Goal: Task Accomplishment & Management: Use online tool/utility

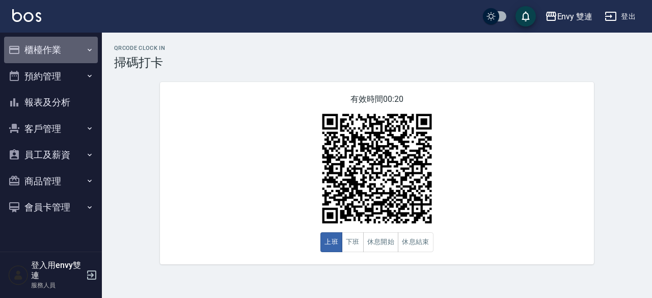
click at [69, 54] on button "櫃檯作業" at bounding box center [51, 50] width 94 height 26
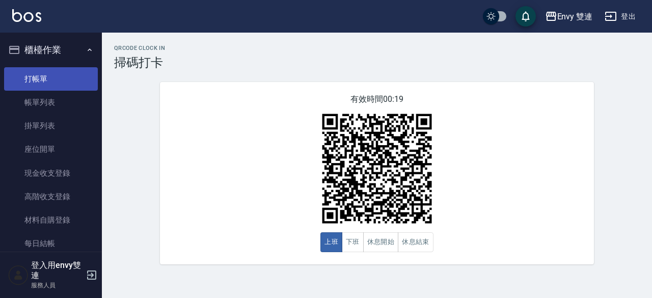
drag, startPoint x: 68, startPoint y: 66, endPoint x: 66, endPoint y: 73, distance: 7.9
click at [66, 73] on ul "打帳單 帳單列表 掛單列表 座位開單 現金收支登錄 高階收支登錄 材料自購登錄 每日結帳 排班表 掃碼打卡" at bounding box center [51, 185] width 94 height 244
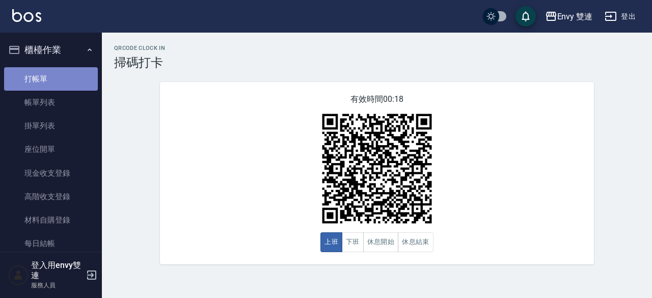
click at [66, 73] on link "打帳單" at bounding box center [51, 78] width 94 height 23
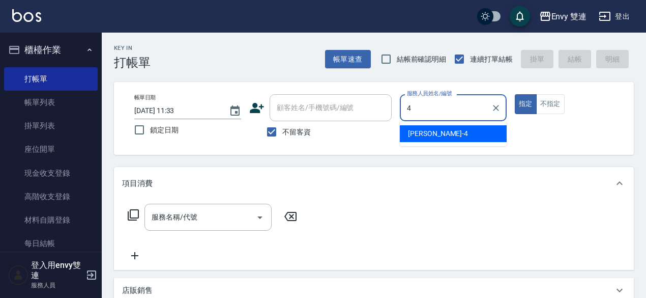
type input "[PERSON_NAME]-4"
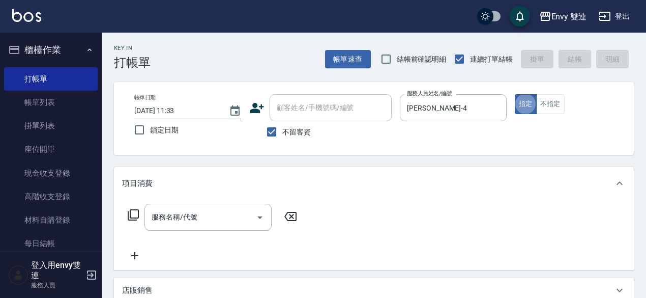
type button "true"
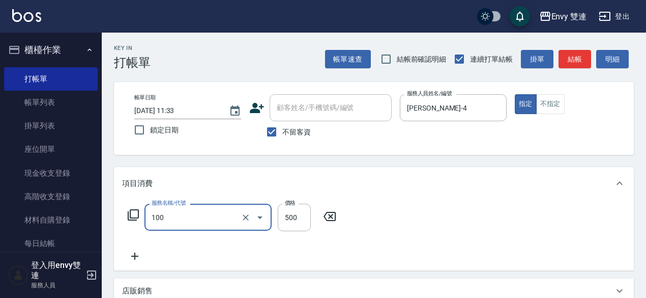
type input "洗＋剪(100)"
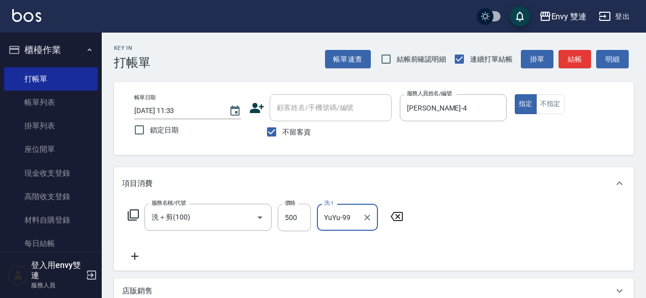
scroll to position [217, 0]
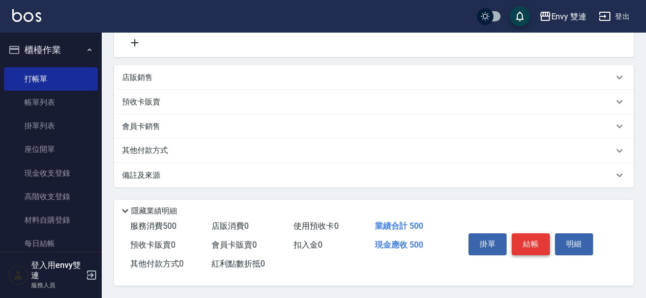
type input "YuYu-99"
click at [525, 240] on button "結帳" at bounding box center [531, 243] width 38 height 21
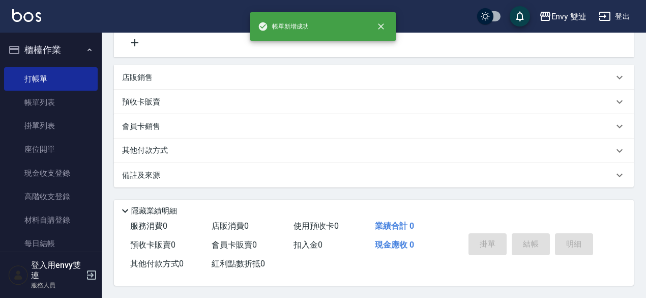
scroll to position [0, 0]
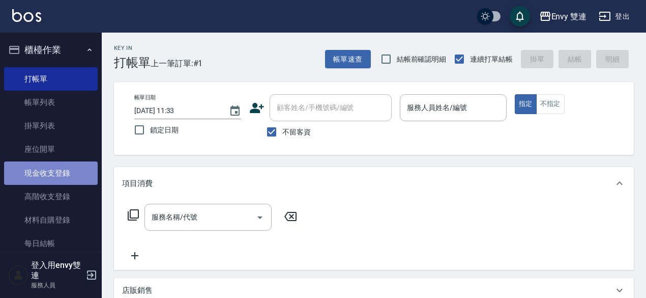
click at [51, 174] on link "現金收支登錄" at bounding box center [51, 172] width 94 height 23
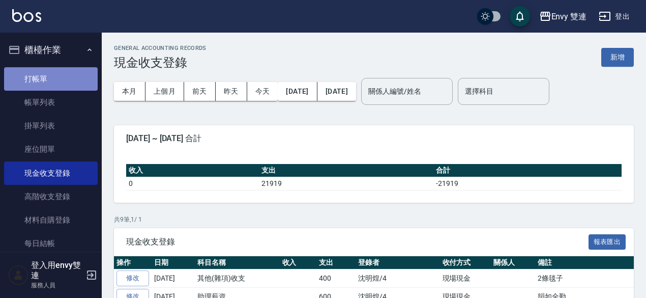
click at [72, 81] on link "打帳單" at bounding box center [51, 78] width 94 height 23
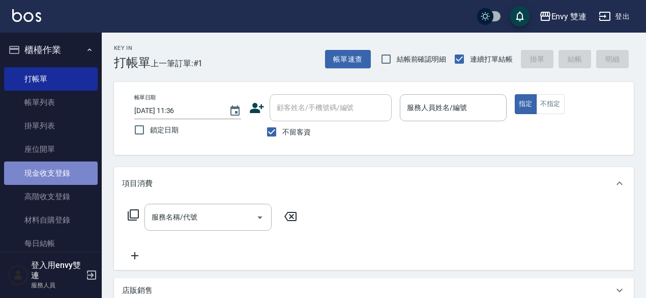
click at [62, 169] on link "現金收支登錄" at bounding box center [51, 172] width 94 height 23
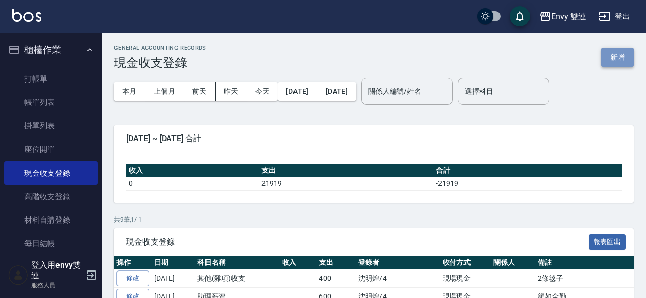
click at [616, 62] on button "新增" at bounding box center [618, 57] width 33 height 19
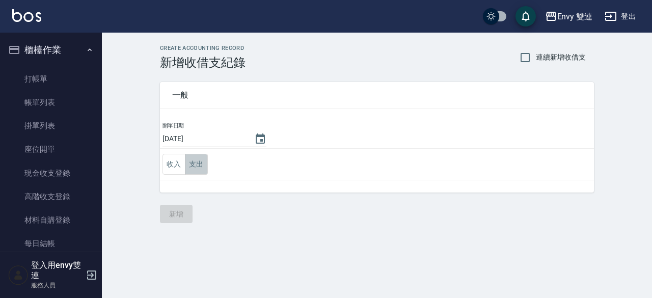
click at [187, 170] on button "支出" at bounding box center [196, 164] width 23 height 21
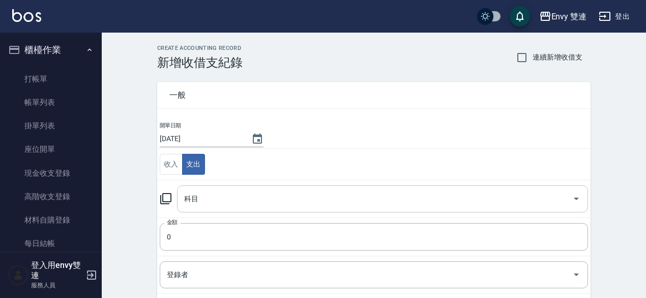
click at [208, 185] on div "科目" at bounding box center [382, 198] width 411 height 27
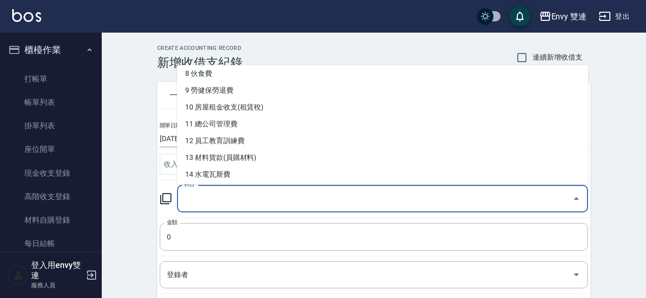
scroll to position [139, 0]
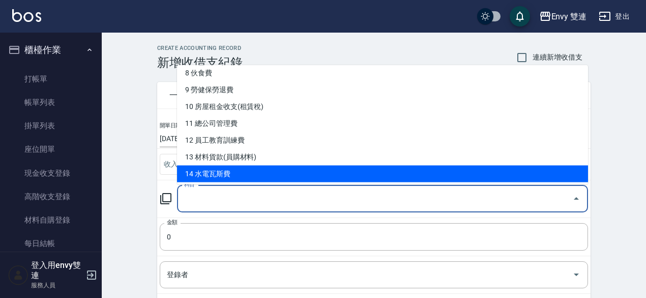
click at [237, 171] on li "14 水電瓦斯費" at bounding box center [382, 173] width 411 height 17
type input "14 水電瓦斯費"
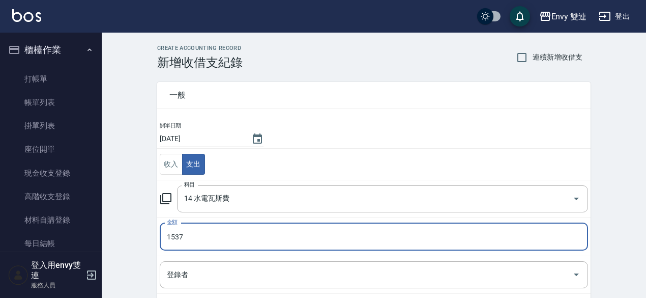
type input "1537"
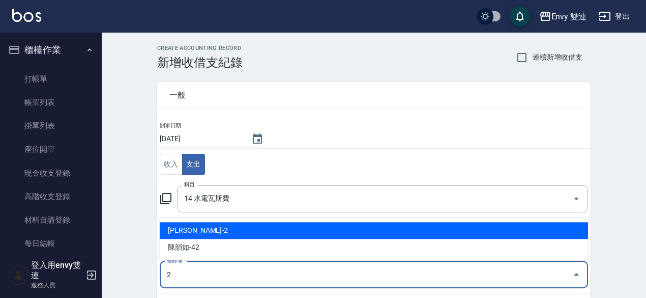
type input "[PERSON_NAME]-2"
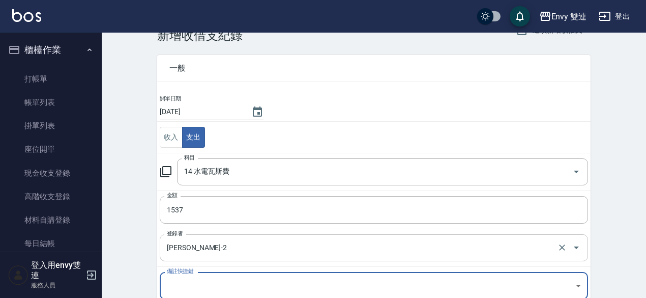
scroll to position [150, 0]
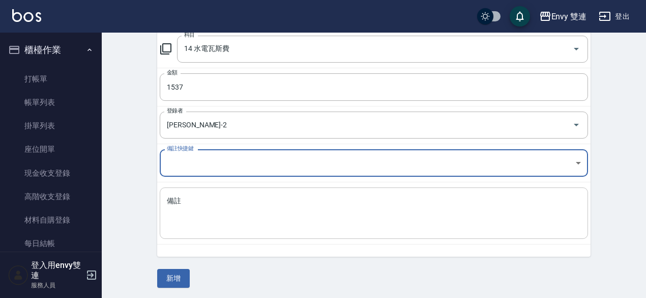
click at [301, 206] on textarea "備註" at bounding box center [374, 213] width 414 height 35
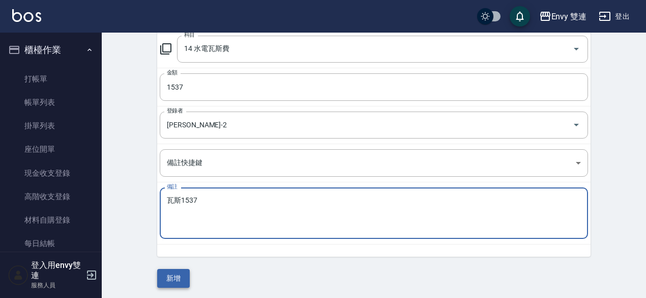
type textarea "瓦斯1537"
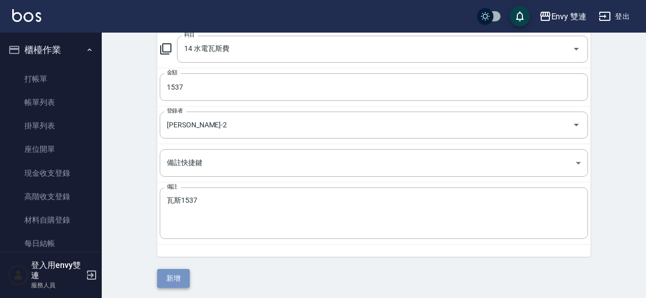
click at [181, 270] on button "新增" at bounding box center [173, 278] width 33 height 19
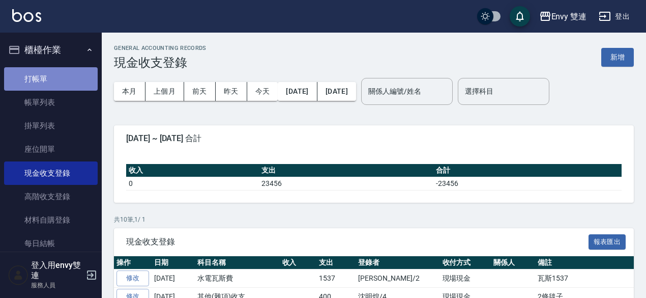
click at [71, 81] on link "打帳單" at bounding box center [51, 78] width 94 height 23
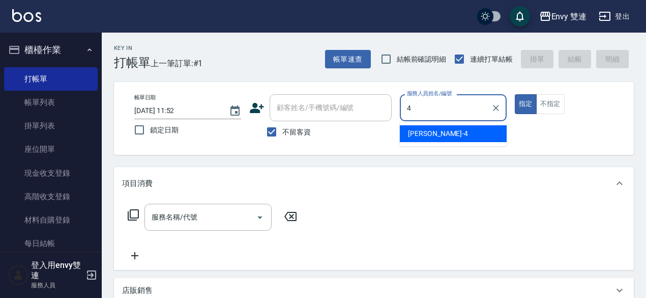
type input "[PERSON_NAME]-4"
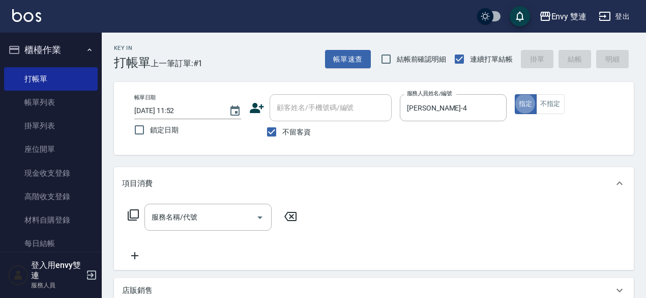
type button "true"
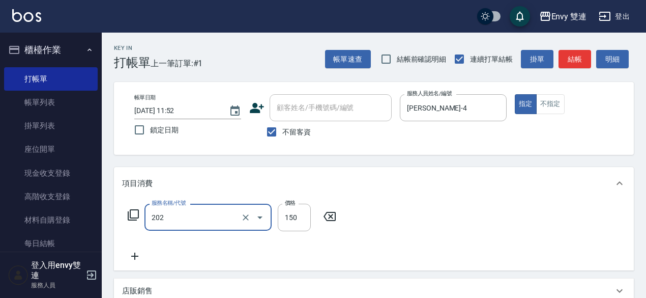
type input "剪[PERSON_NAME](202)"
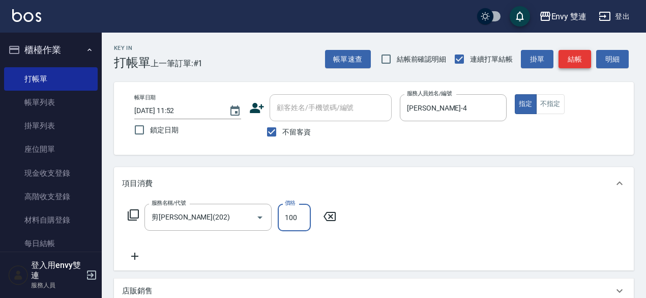
type input "100"
click at [585, 54] on button "結帳" at bounding box center [575, 59] width 33 height 19
